Goal: Task Accomplishment & Management: Complete application form

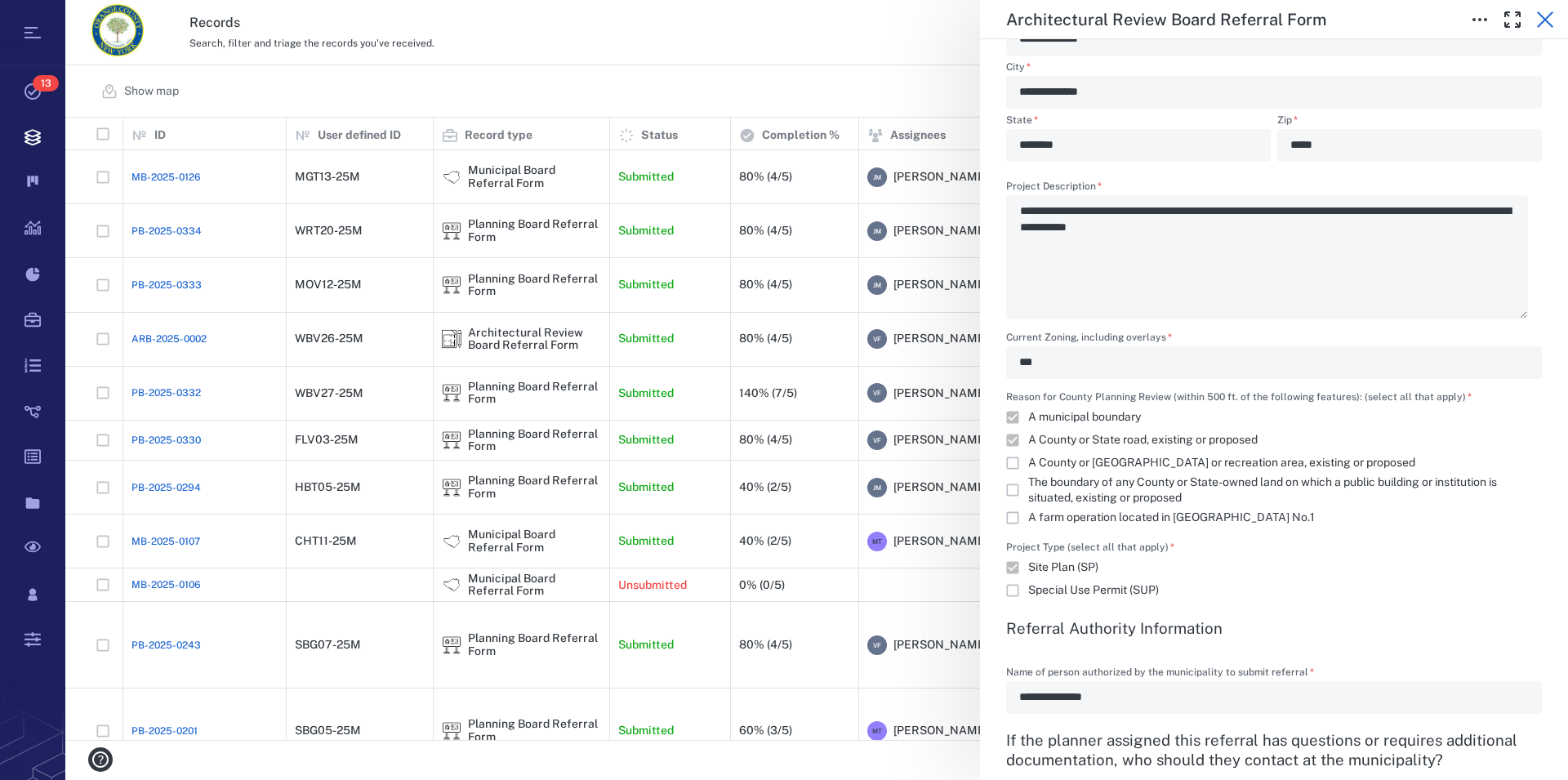
click at [1546, 24] on icon "button" at bounding box center [1545, 19] width 20 height 20
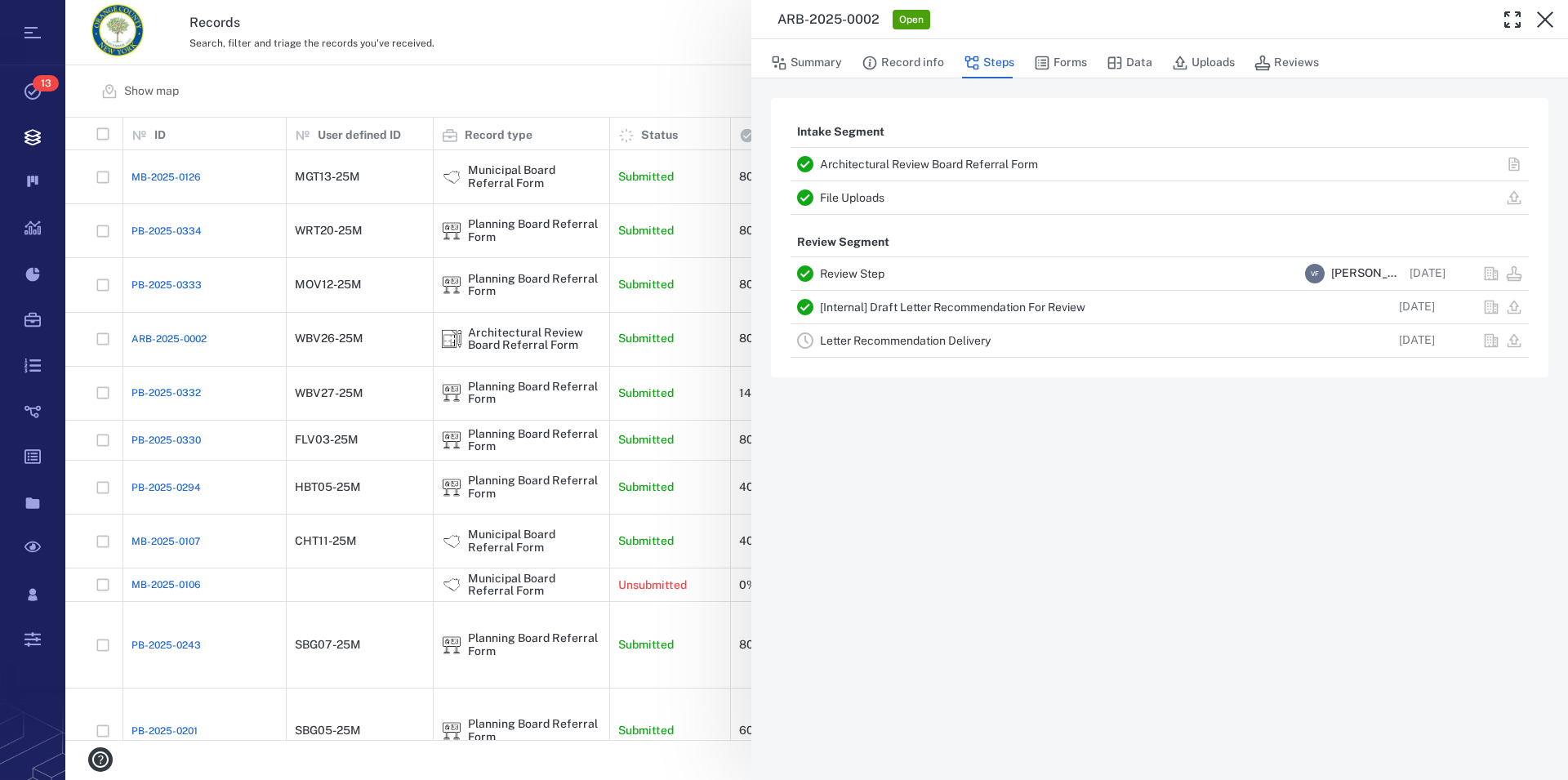
click at [1546, 24] on icon "button" at bounding box center [1545, 19] width 20 height 20
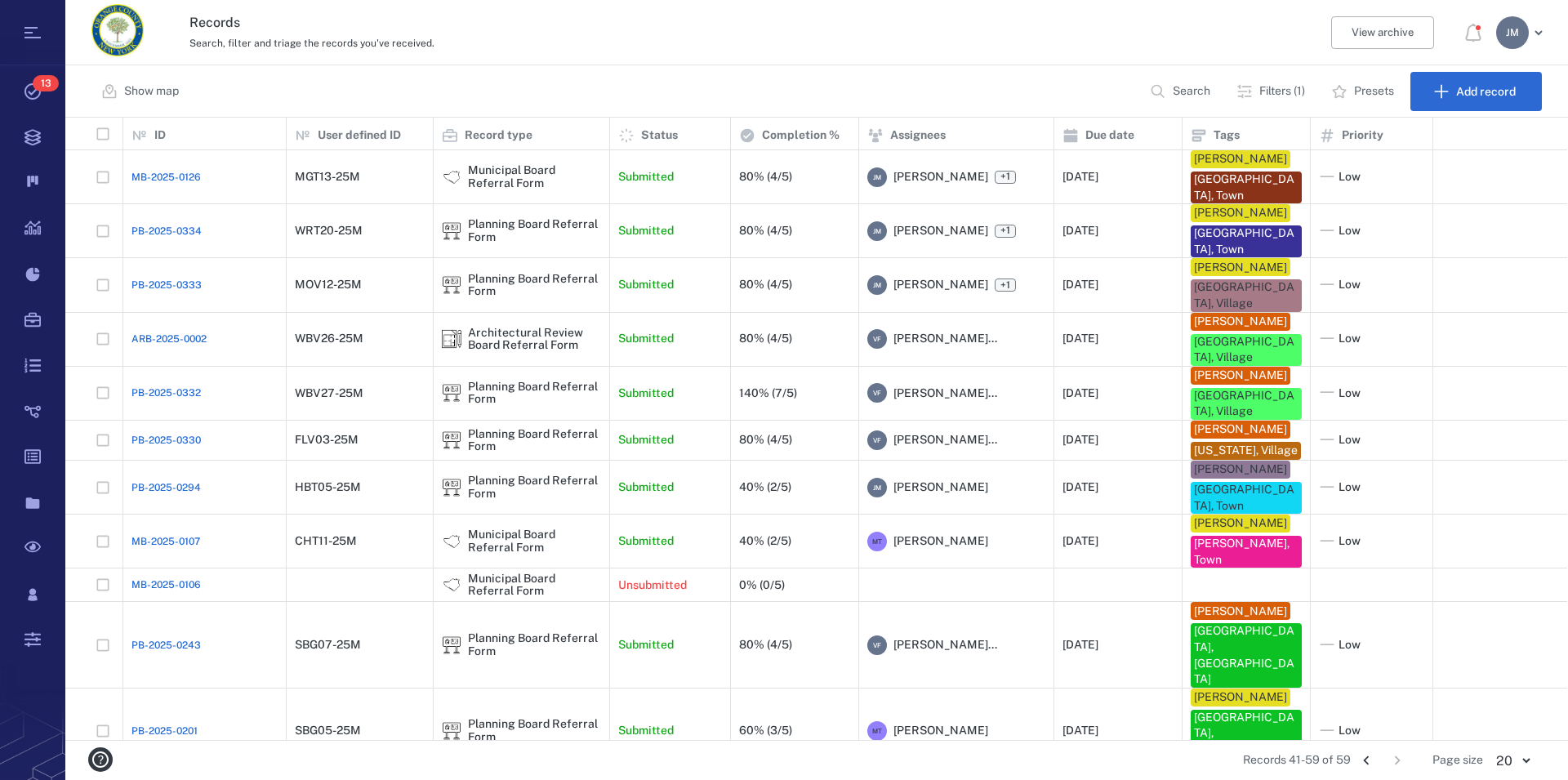
click at [1366, 762] on icon "Go to previous page" at bounding box center [1366, 761] width 6 height 9
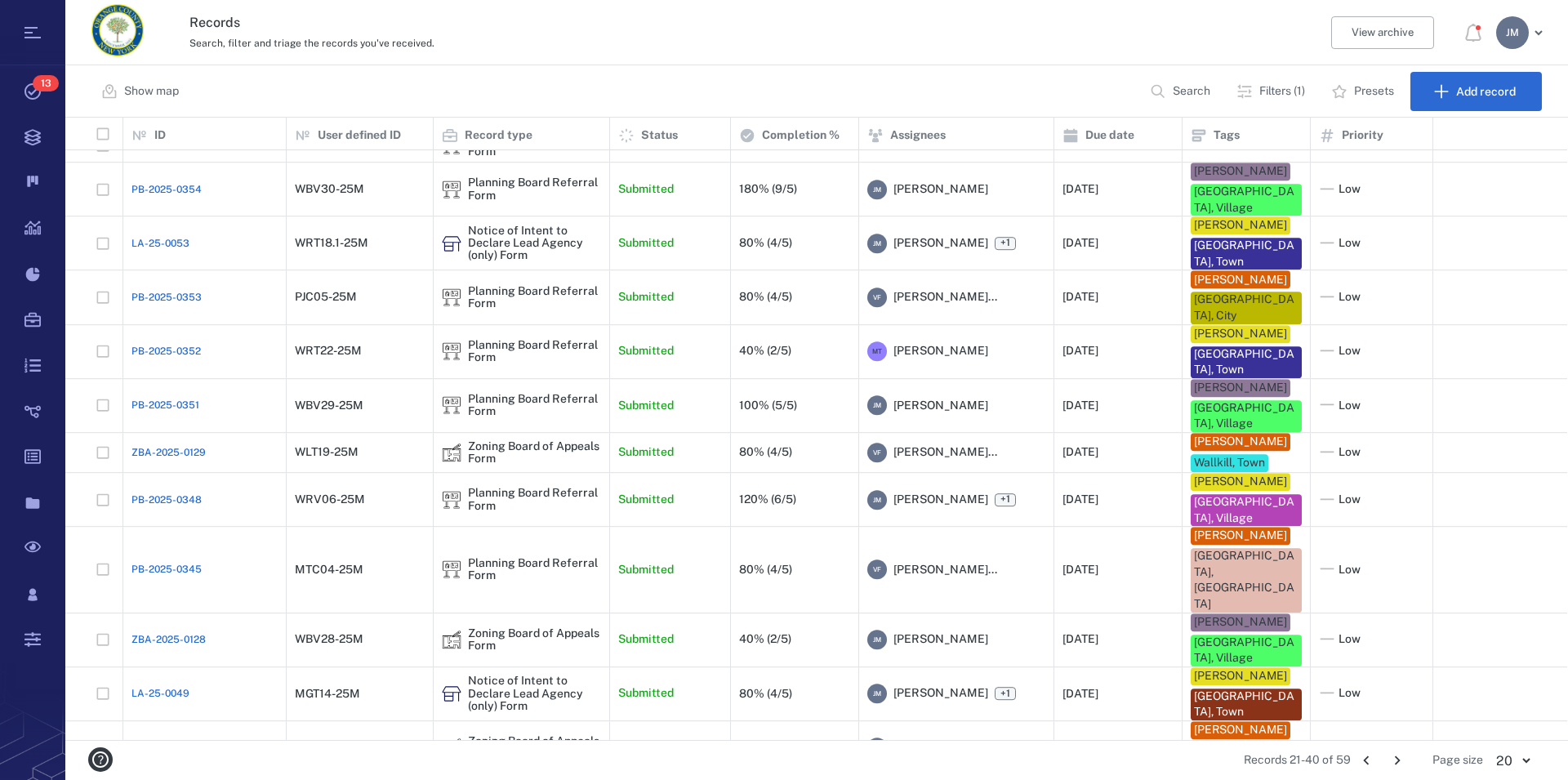
scroll to position [146, 0]
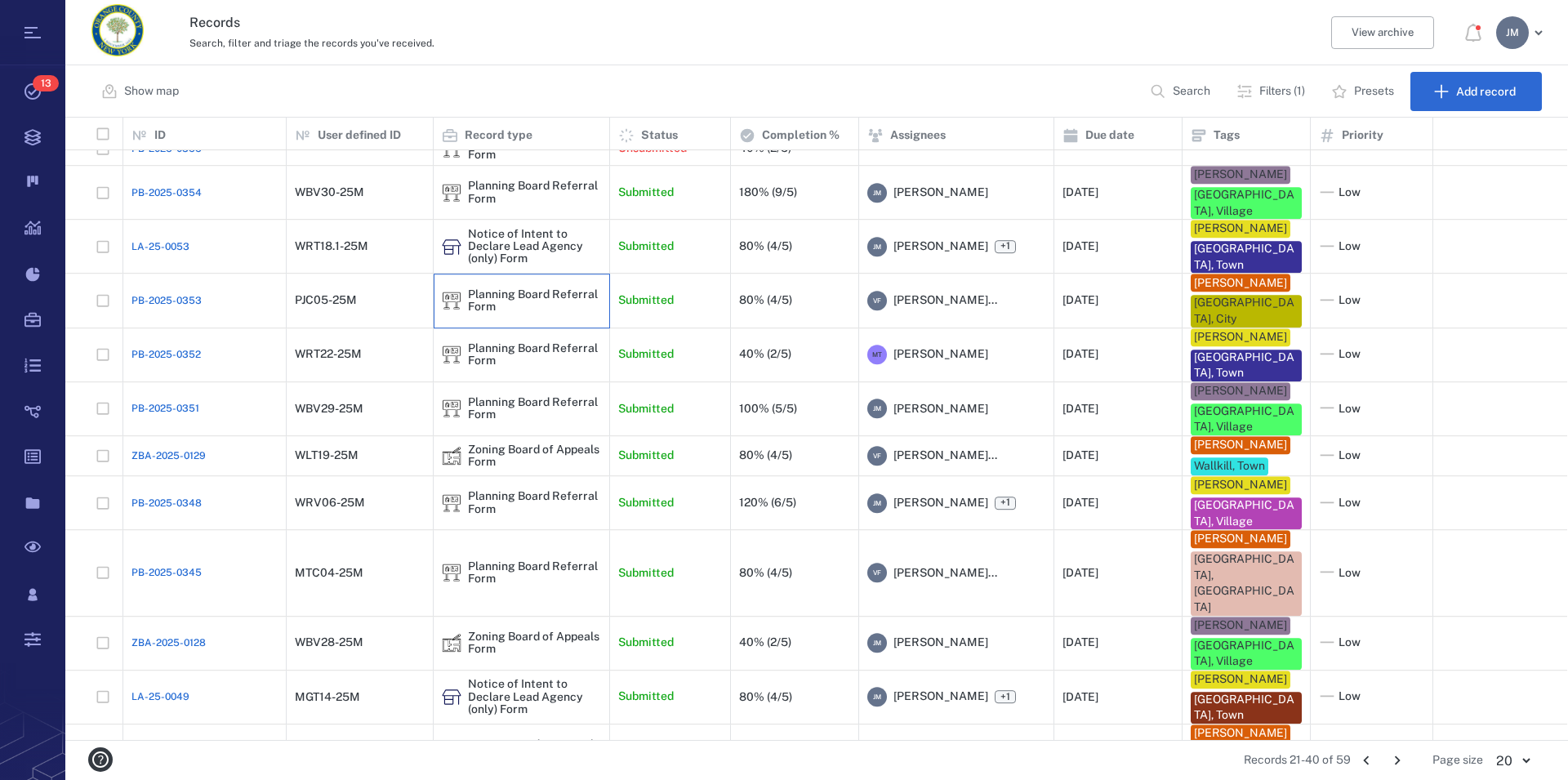
click at [513, 289] on div "Planning Board Referral Form" at bounding box center [534, 301] width 134 height 25
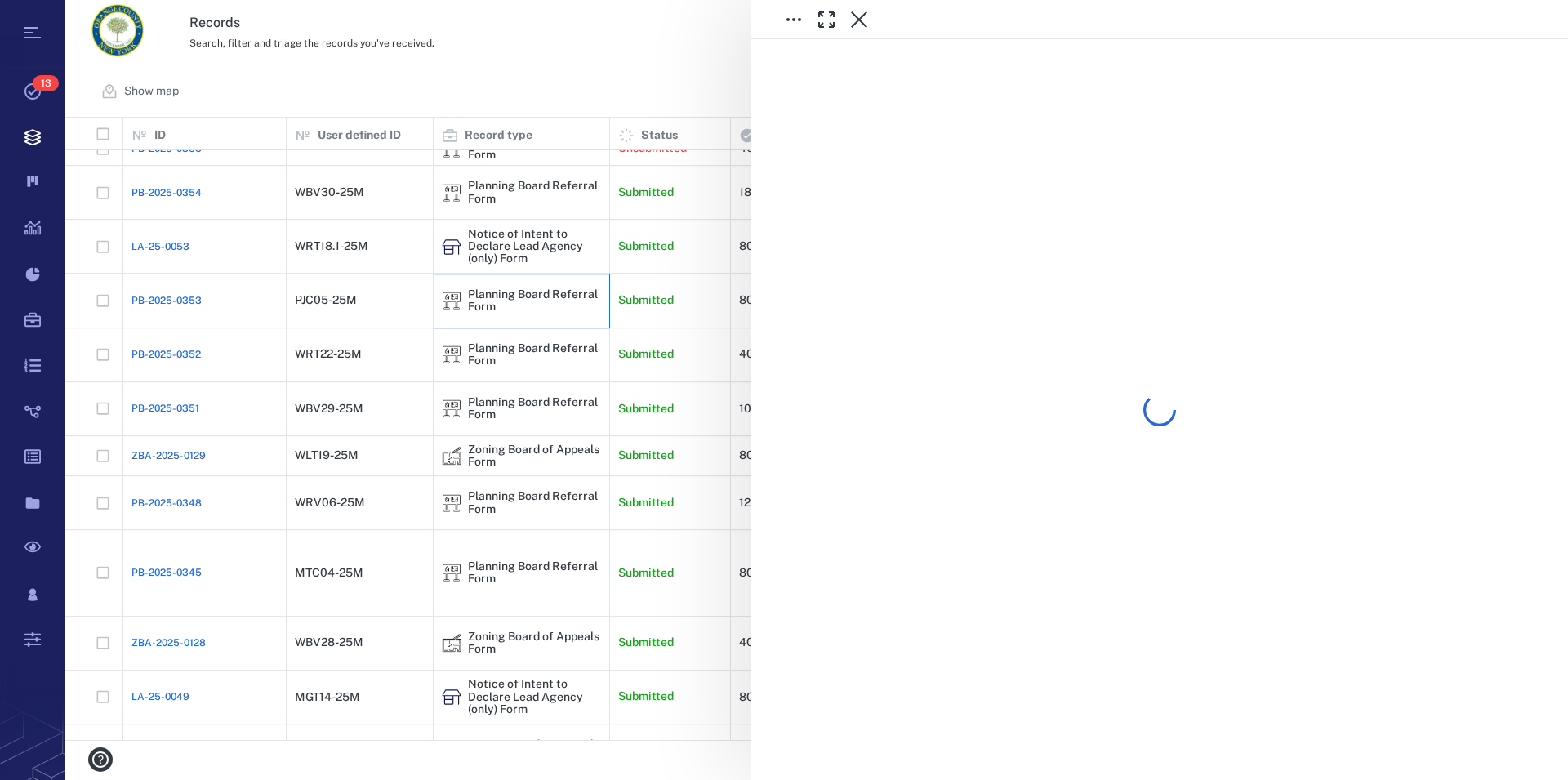
scroll to position [146, 0]
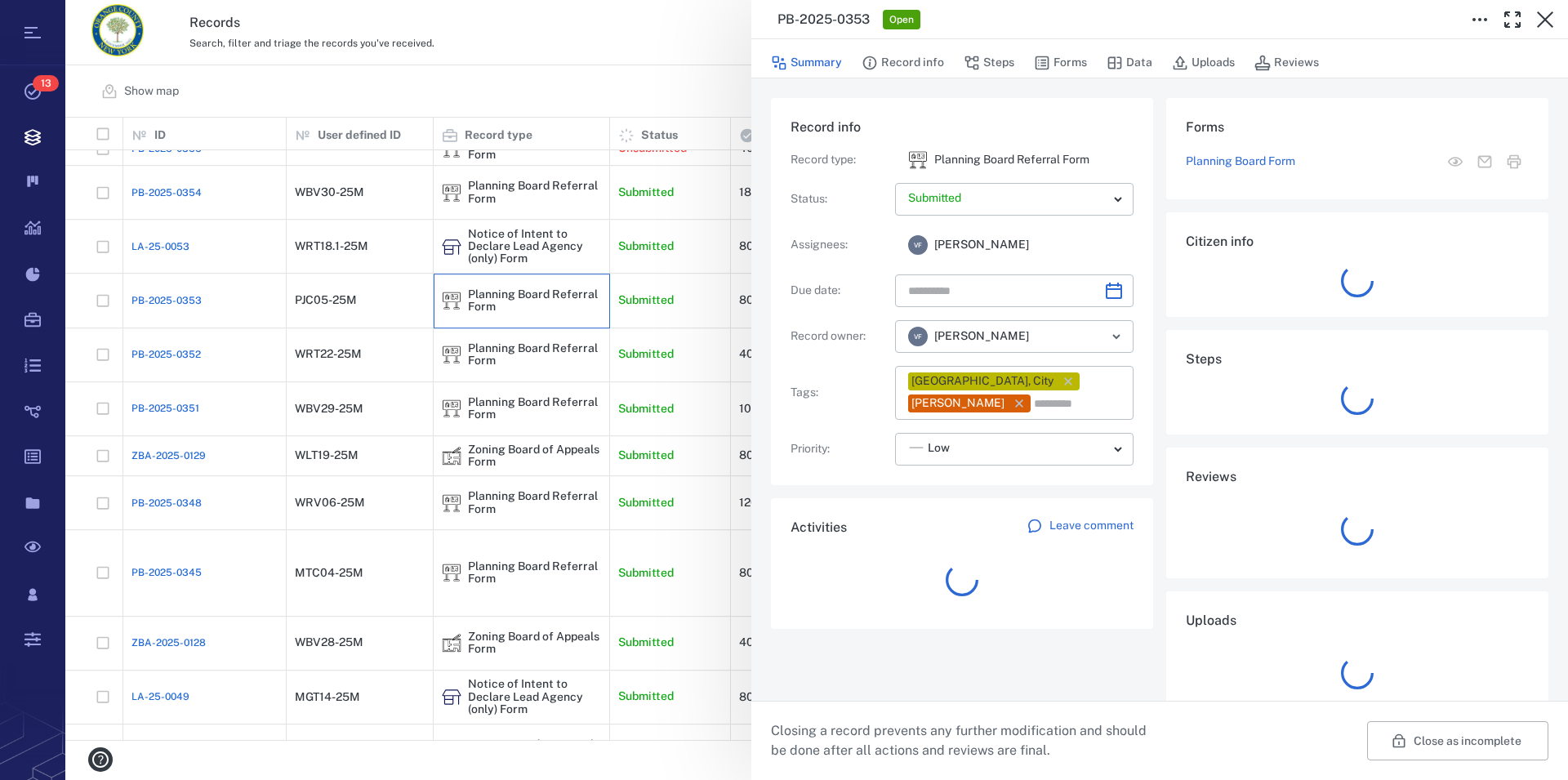
type input "**********"
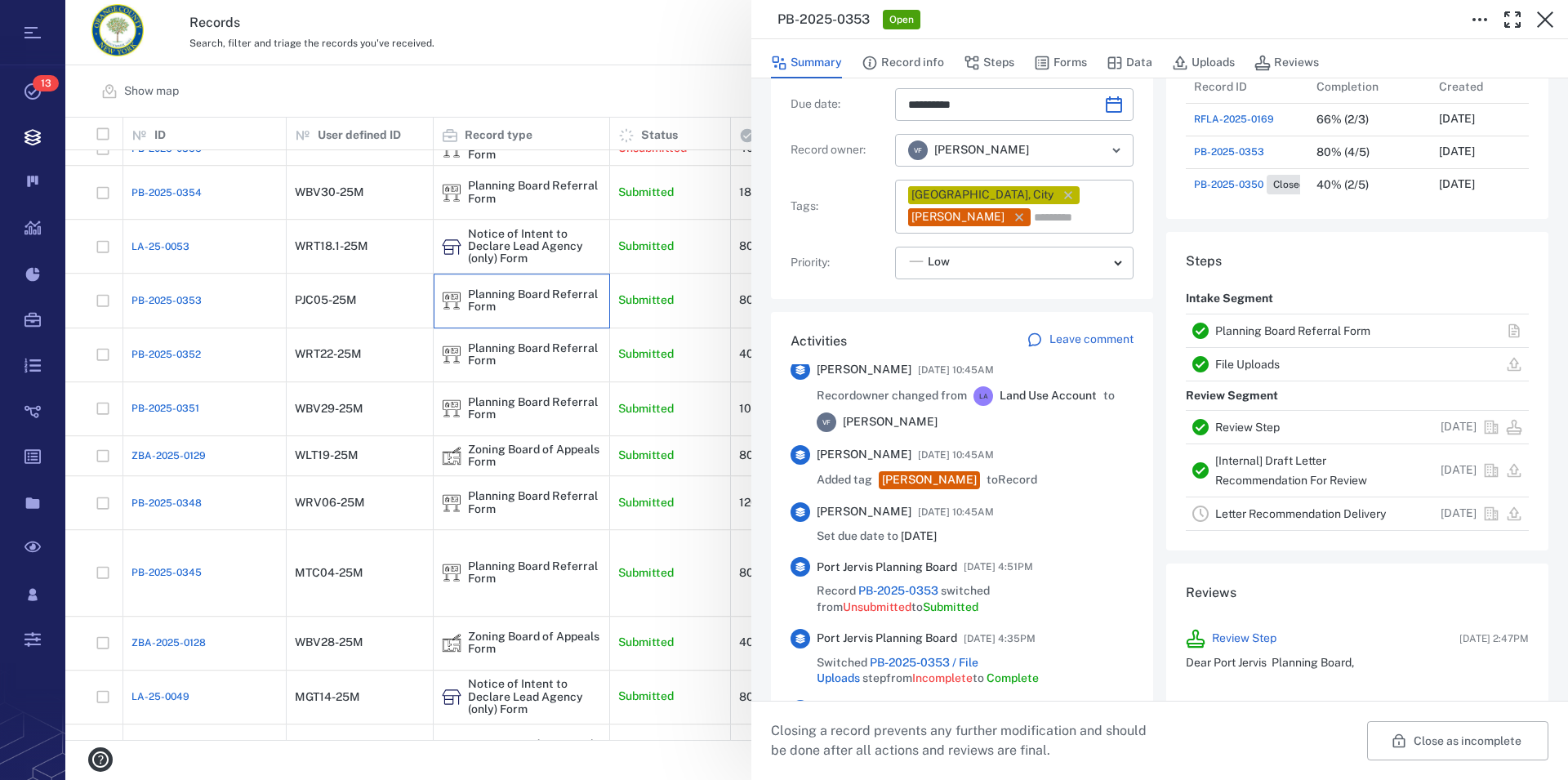
scroll to position [652, 0]
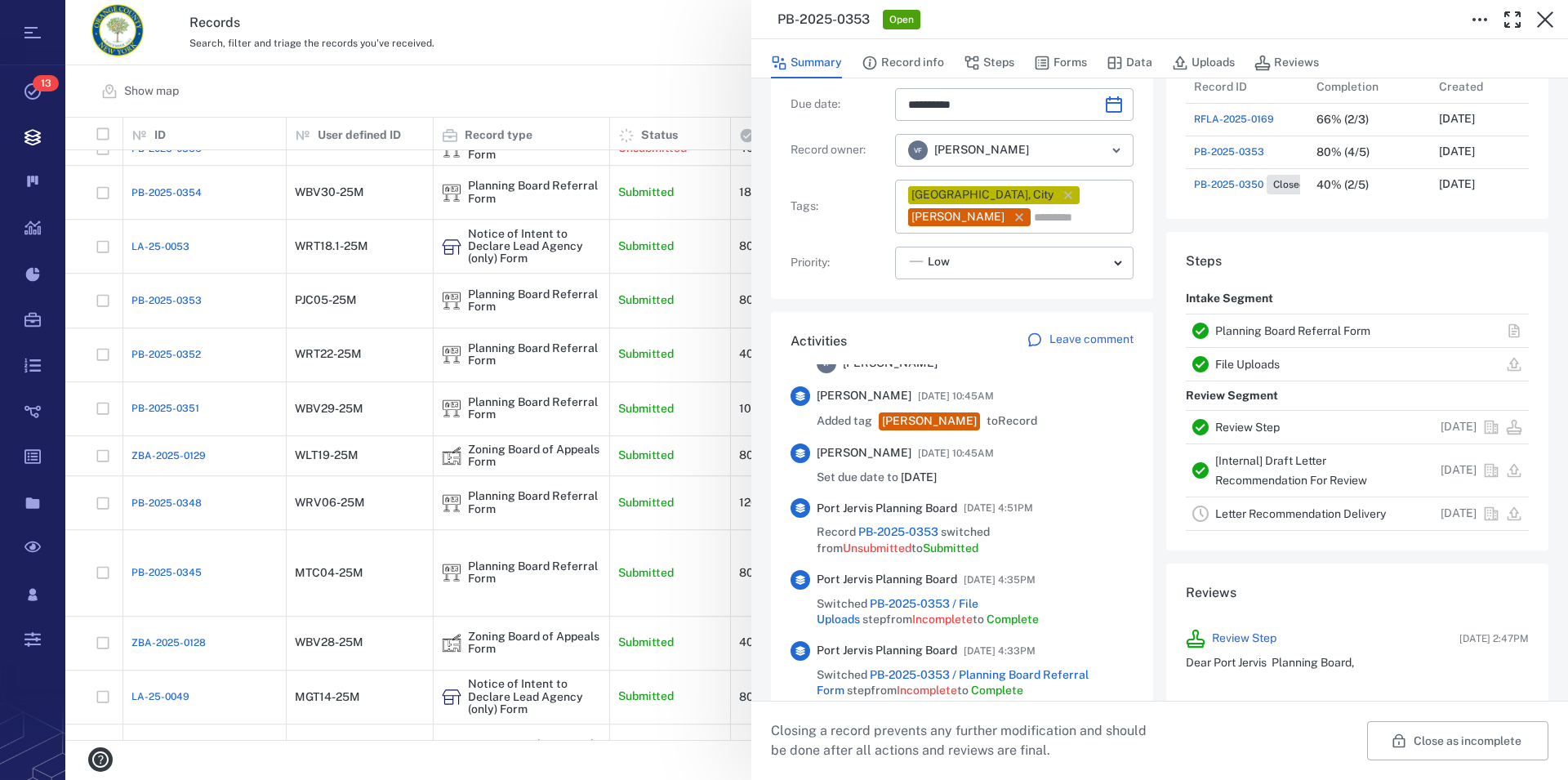
click at [1288, 327] on link "Planning Board Referral Form" at bounding box center [1293, 330] width 155 height 13
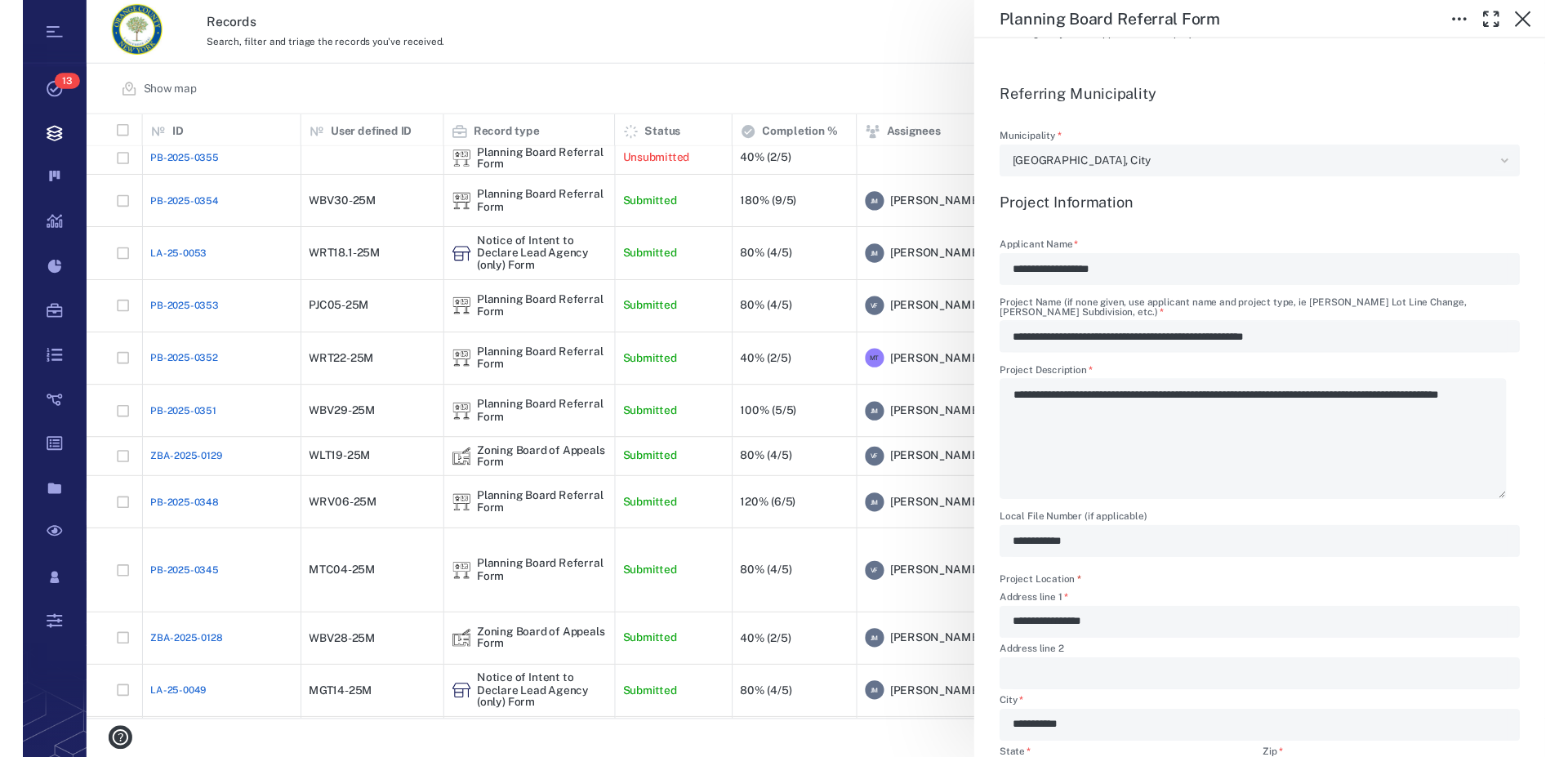
scroll to position [586, 1488]
type textarea "*"
